Goal: Task Accomplishment & Management: Manage account settings

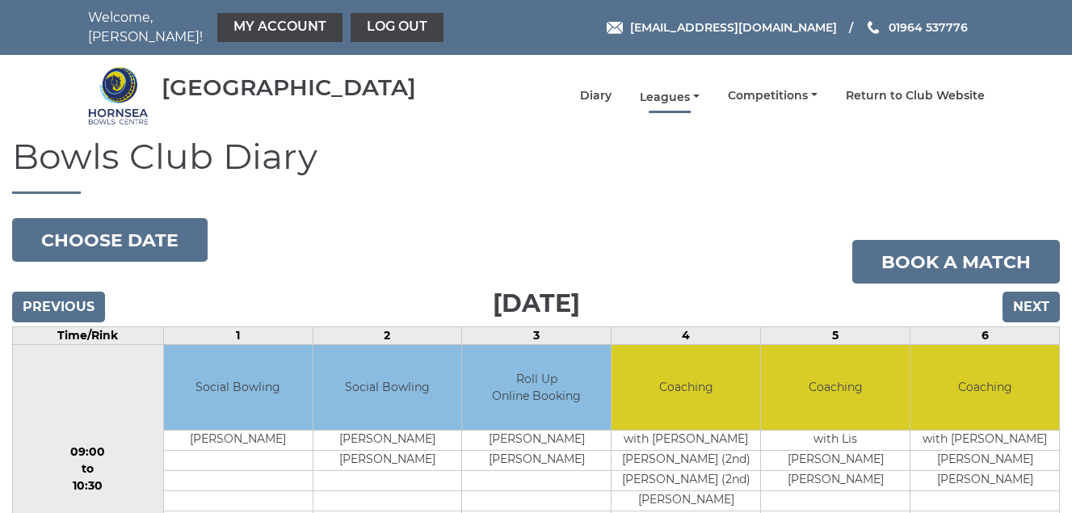
click at [659, 97] on link "Leagues" at bounding box center [670, 97] width 60 height 15
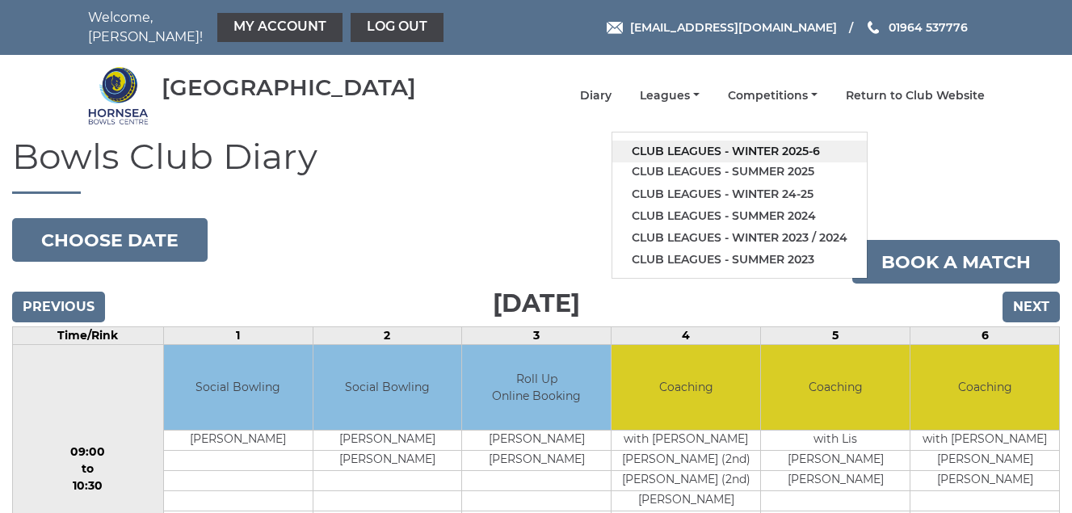
click at [692, 145] on link "Club leagues - Winter 2025-6" at bounding box center [739, 152] width 254 height 22
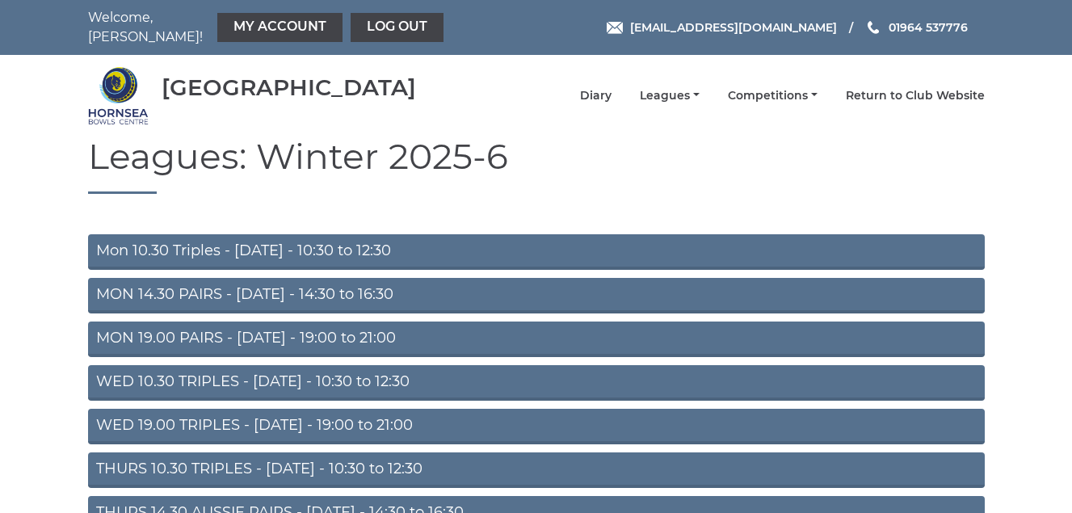
click at [281, 254] on link "Mon 10.30 Triples - Monday - 10:30 to 12:30" at bounding box center [536, 252] width 896 height 36
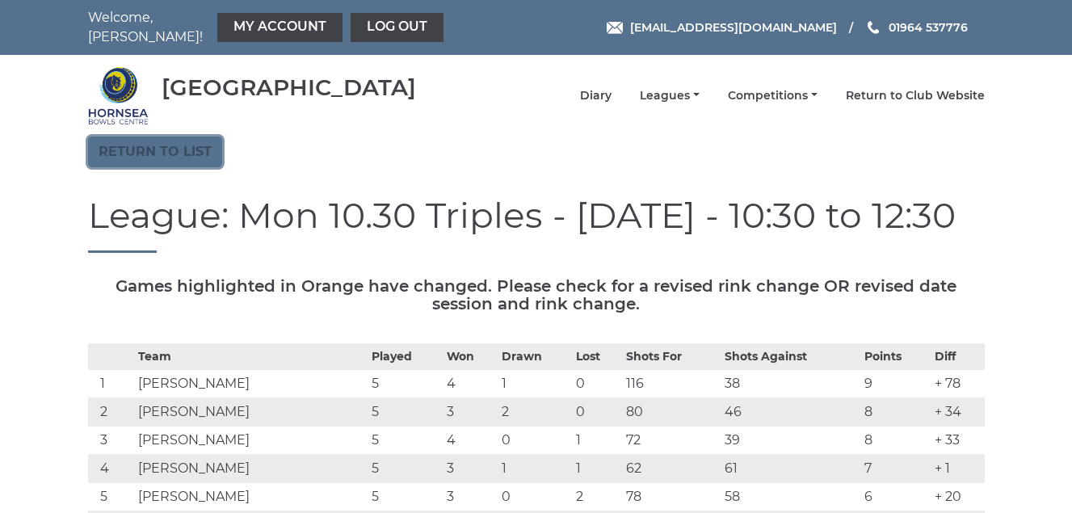
click at [164, 150] on link "Return to list" at bounding box center [155, 151] width 134 height 31
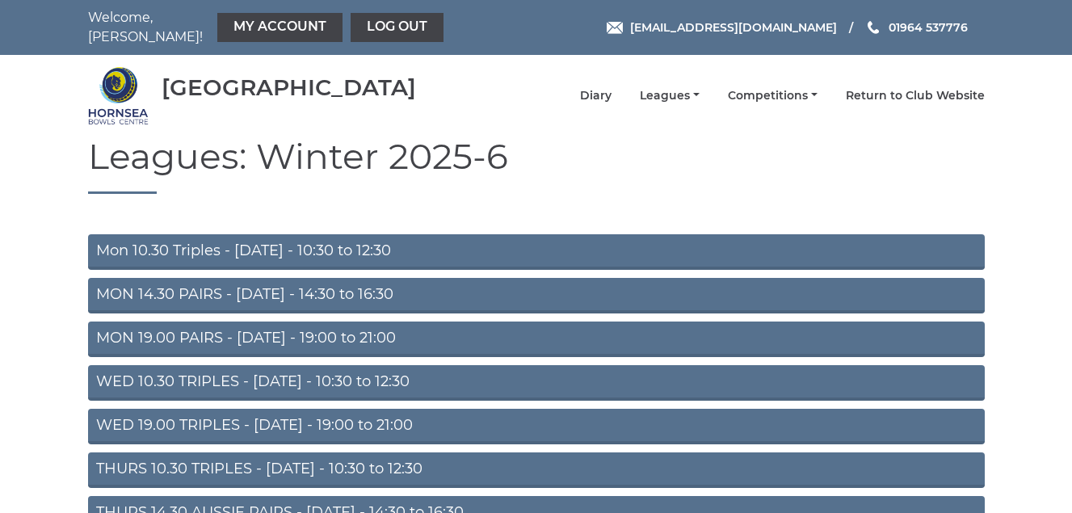
click at [270, 294] on link "MON 14.30 PAIRS - Monday - 14:30 to 16:30" at bounding box center [536, 296] width 896 height 36
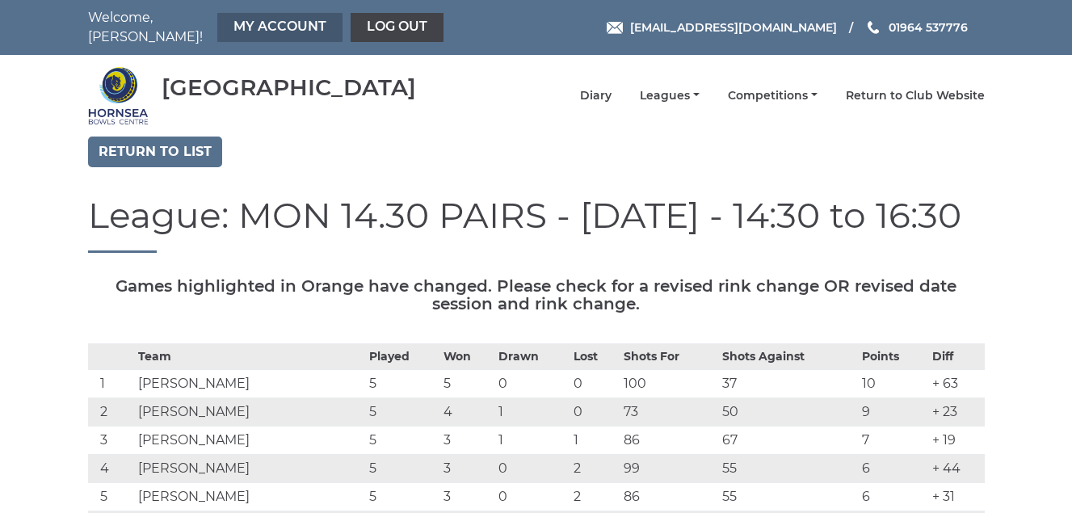
click at [264, 23] on link "My Account" at bounding box center [279, 27] width 125 height 29
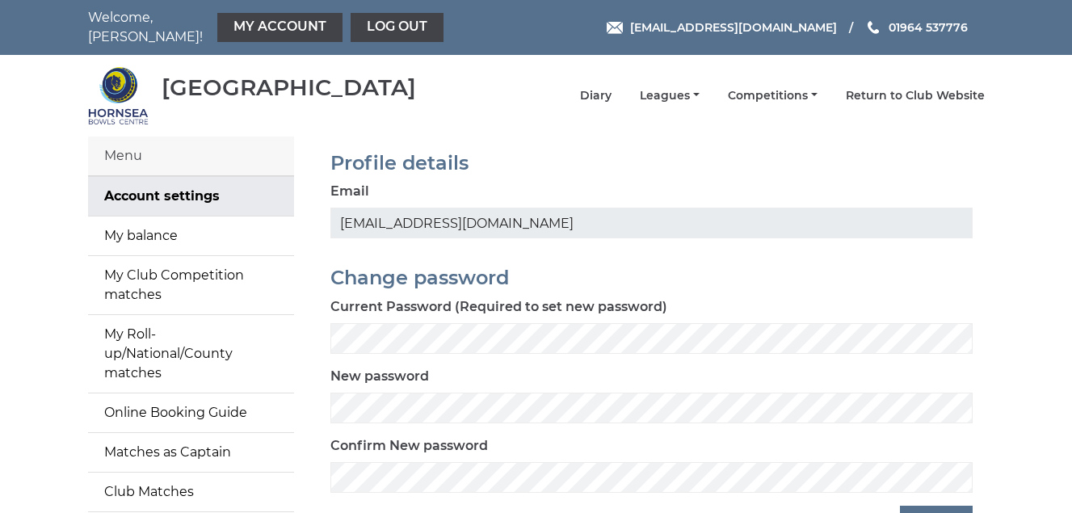
scroll to position [81, 0]
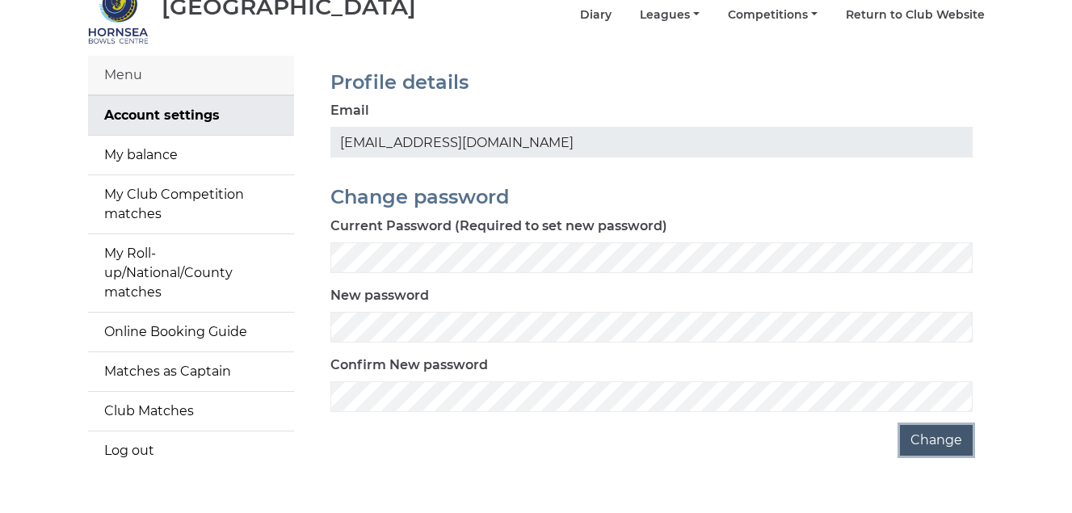
click at [938, 444] on button "Change" at bounding box center [936, 440] width 73 height 31
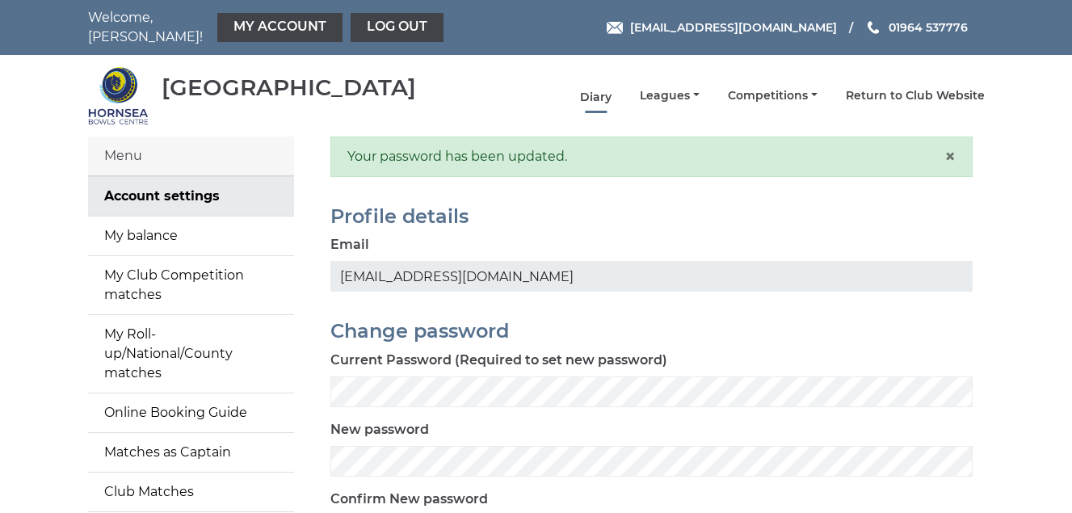
click at [594, 99] on link "Diary" at bounding box center [595, 97] width 31 height 15
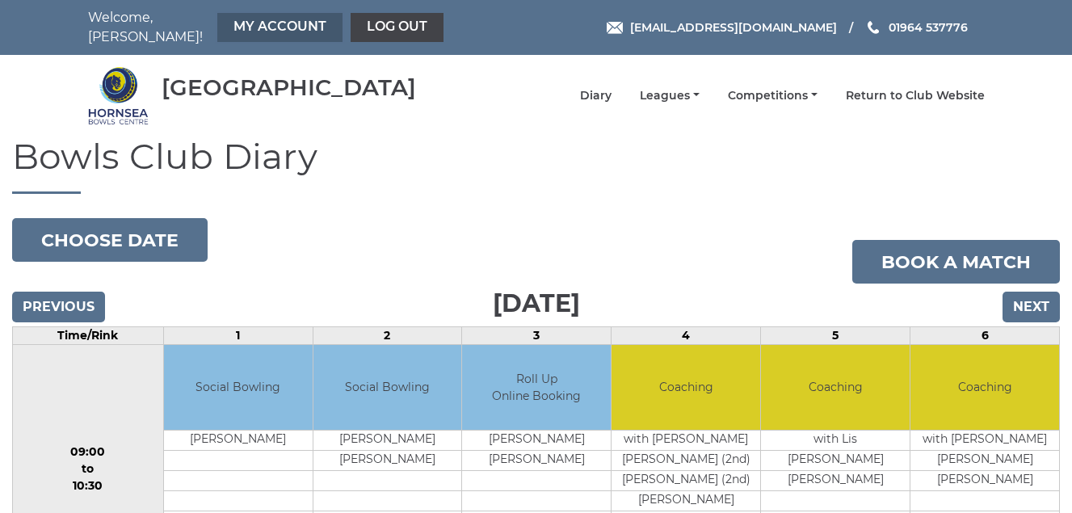
click at [287, 24] on link "My Account" at bounding box center [279, 27] width 125 height 29
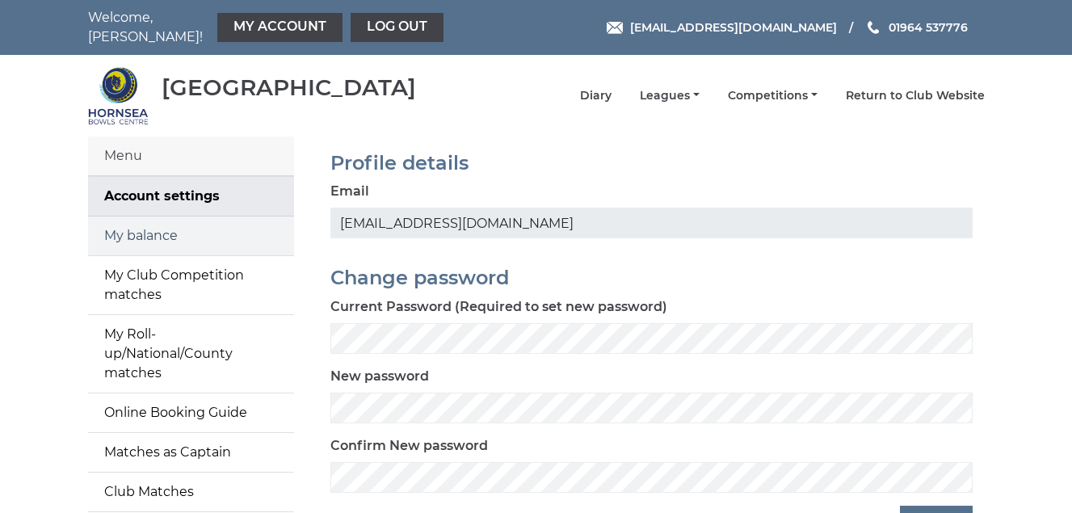
click at [153, 237] on link "My balance" at bounding box center [191, 235] width 206 height 39
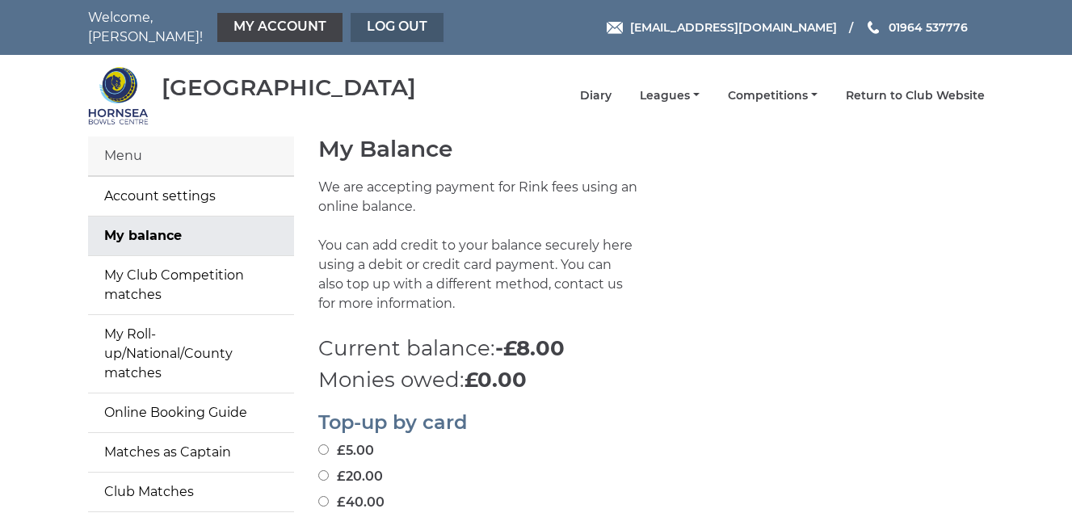
click at [392, 24] on link "Log out" at bounding box center [397, 27] width 93 height 29
